Goal: Information Seeking & Learning: Learn about a topic

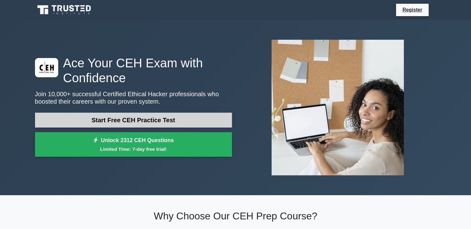
click at [120, 123] on link "Start Free CEH Practice Test" at bounding box center [133, 119] width 197 height 15
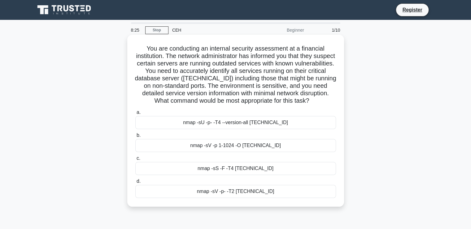
click at [245, 190] on div "nmap -sV -p- -T2 [TECHNICAL_ID]" at bounding box center [235, 191] width 201 height 13
click at [135, 183] on input "d. nmap -sV -p- -T2 [TECHNICAL_ID]" at bounding box center [135, 181] width 0 height 4
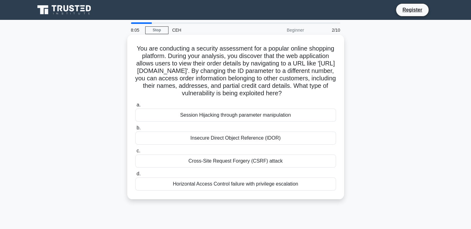
click at [216, 142] on div "Insecure Direct Object Reference (IDOR)" at bounding box center [235, 137] width 201 height 13
click at [135, 130] on input "b. Insecure Direct Object Reference (IDOR)" at bounding box center [135, 128] width 0 height 4
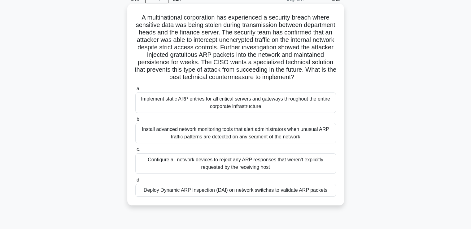
click at [236, 103] on div "Implement static ARP entries for all critical servers and gateways throughout t…" at bounding box center [235, 102] width 201 height 20
click at [135, 91] on input "a. Implement static ARP entries for all critical servers and gateways throughou…" at bounding box center [135, 89] width 0 height 4
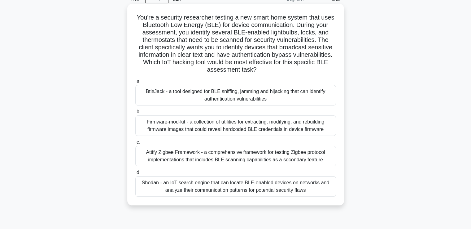
scroll to position [5, 0]
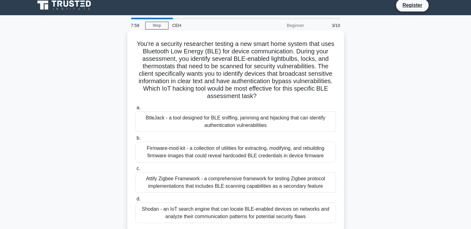
click at [237, 100] on div "You're a security researcher testing a new smart home system that uses Bluetoot…" at bounding box center [236, 131] width 212 height 196
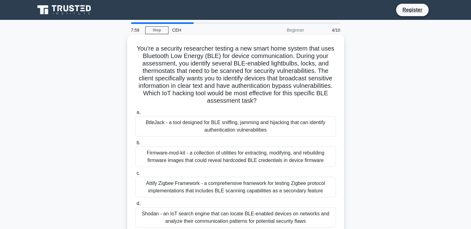
scroll to position [0, 0]
click at [218, 160] on div "Firmware-mod-kit - a collection of utilities for extracting, modifying, and reb…" at bounding box center [235, 156] width 201 height 20
click at [135, 145] on input "b. Firmware-mod-kit - a collection of utilities for extracting, modifying, and …" at bounding box center [135, 143] width 0 height 4
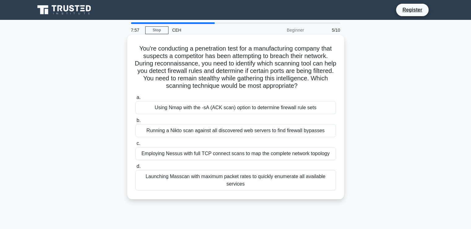
click at [225, 178] on div "Launching Masscan with maximum packet rates to quickly enumerate all available …" at bounding box center [235, 180] width 201 height 20
click at [135, 168] on input "d. Launching Masscan with maximum packet rates to quickly enumerate all availab…" at bounding box center [135, 166] width 0 height 4
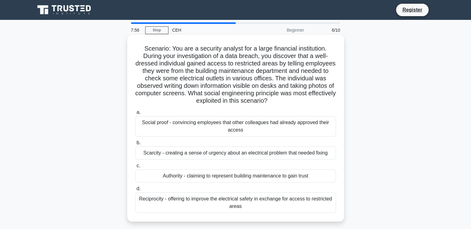
click at [232, 127] on div "Social proof - convincing employees that other colleagues had already approved …" at bounding box center [235, 126] width 201 height 20
click at [135, 114] on input "a. Social proof - convincing employees that other colleagues had already approv…" at bounding box center [135, 112] width 0 height 4
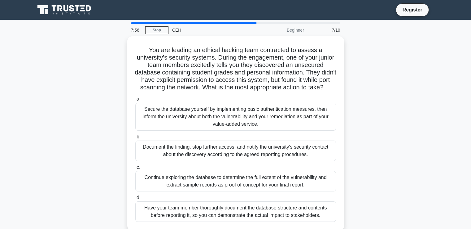
click at [228, 181] on div "Continue exploring the database to determine the full extent of the vulnerabili…" at bounding box center [235, 181] width 201 height 20
click at [135, 169] on input "c. Continue exploring the database to determine the full extent of the vulnerab…" at bounding box center [135, 167] width 0 height 4
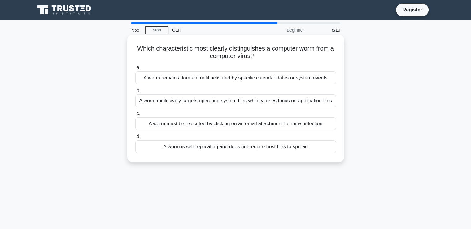
click at [235, 101] on div "A worm exclusively targets operating system files while viruses focus on applic…" at bounding box center [235, 100] width 201 height 13
click at [135, 93] on input "b. A worm exclusively targets operating system files while viruses focus on app…" at bounding box center [135, 91] width 0 height 4
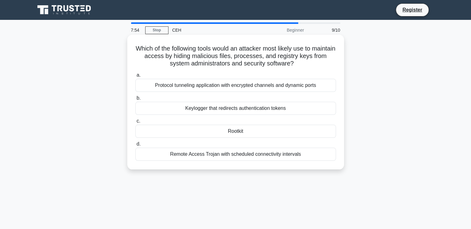
click at [235, 153] on div "Remote Access Trojan with scheduled connectivity intervals" at bounding box center [235, 153] width 201 height 13
click at [135, 146] on input "d. Remote Access Trojan with scheduled connectivity intervals" at bounding box center [135, 144] width 0 height 4
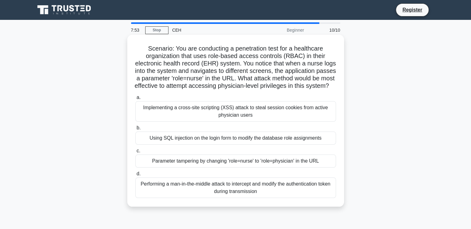
click at [239, 114] on div "Implementing a cross-site scripting (XSS) attack to steal session cookies from …" at bounding box center [235, 111] width 201 height 20
click at [135, 99] on input "a. Implementing a cross-site scripting (XSS) attack to steal session cookies fr…" at bounding box center [135, 97] width 0 height 4
